Goal: Task Accomplishment & Management: Use online tool/utility

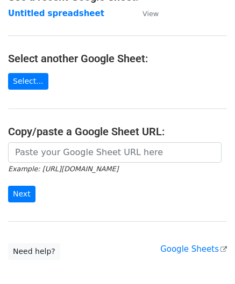
scroll to position [107, 0]
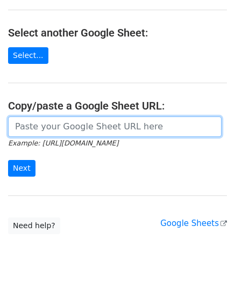
click at [64, 129] on input "url" at bounding box center [114, 127] width 213 height 20
paste input "https://docs.google.com/spreadsheets/d/1qjCFVa-05buhFcYJuT2WZlyUR3I3swT0oH3fUCh…"
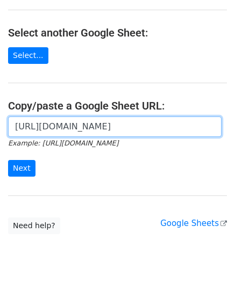
scroll to position [0, 228]
type input "https://docs.google.com/spreadsheets/d/1qjCFVa-05buhFcYJuT2WZlyUR3I3swT0oH3fUCh…"
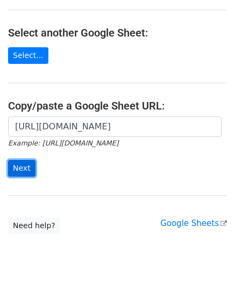
click at [16, 168] on input "Next" at bounding box center [21, 168] width 27 height 17
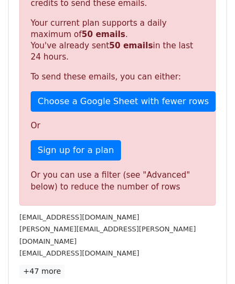
scroll to position [362, 0]
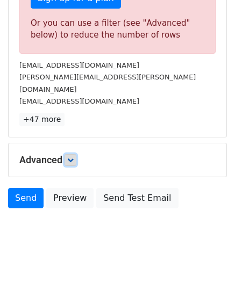
drag, startPoint x: 73, startPoint y: 142, endPoint x: 77, endPoint y: 149, distance: 8.2
click at [73, 157] on icon at bounding box center [70, 160] width 6 height 6
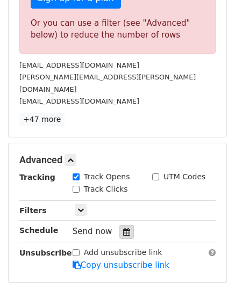
click at [123, 228] on icon at bounding box center [126, 232] width 7 height 8
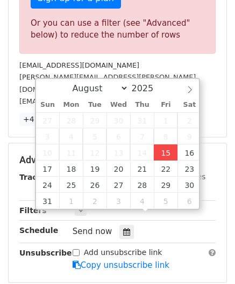
type input "[DATE] 12:00"
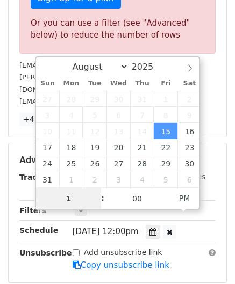
type input "10"
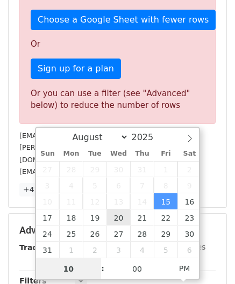
scroll to position [362, 0]
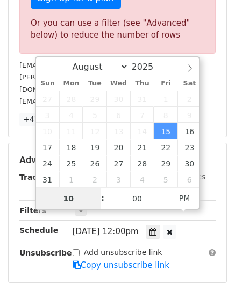
drag, startPoint x: 79, startPoint y: 197, endPoint x: 26, endPoint y: 203, distance: 53.5
click at [26, 203] on body "New Campaign Daily emails left: 0 Google Sheet: Untitled spreadsheet Variables …" at bounding box center [117, 17] width 235 height 743
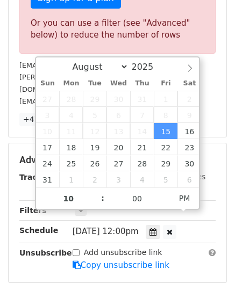
type input "[DATE] 22:00"
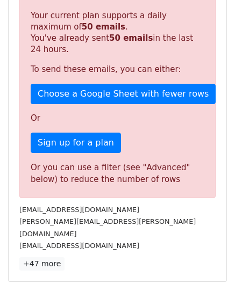
scroll to position [446, 0]
